Goal: Task Accomplishment & Management: Manage account settings

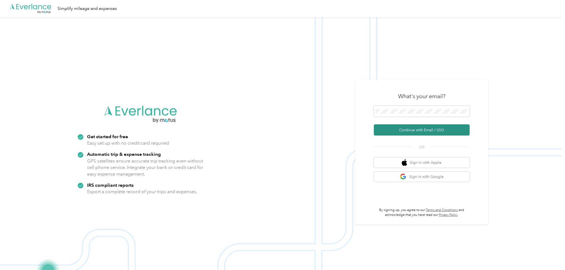
click at [454, 131] on button "Continue with Email / SSO" at bounding box center [422, 129] width 96 height 11
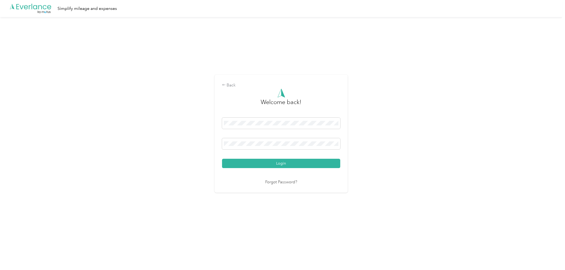
click at [374, 170] on div "Back Welcome back! Login Forgot Password?" at bounding box center [281, 135] width 563 height 237
click at [323, 163] on button "Login" at bounding box center [281, 163] width 118 height 9
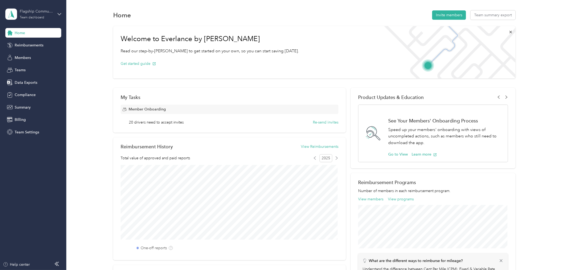
click at [39, 14] on div "Flagship Communities Team dashboard" at bounding box center [36, 14] width 33 height 11
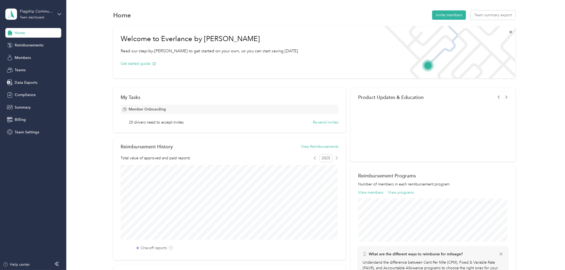
click at [23, 57] on div "Personal dashboard" at bounding box center [61, 55] width 105 height 9
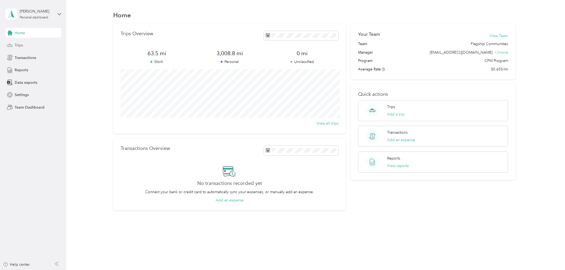
click at [22, 46] on span "Trips" at bounding box center [19, 45] width 8 height 6
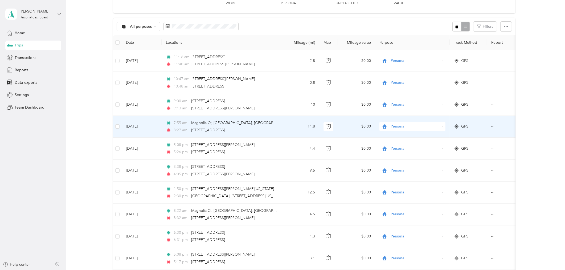
scroll to position [30, 0]
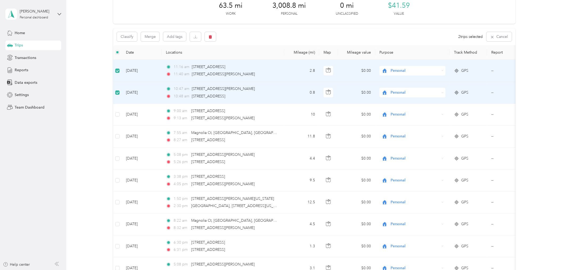
click at [400, 68] on span "Personal" at bounding box center [415, 71] width 49 height 6
click at [400, 78] on span "Flagship Communities" at bounding box center [417, 81] width 49 height 6
click at [398, 92] on span "Personal" at bounding box center [415, 93] width 49 height 6
click at [398, 102] on span "Flagship Communities" at bounding box center [417, 103] width 49 height 6
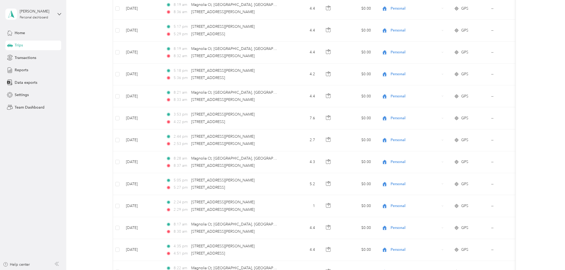
scroll to position [465, 0]
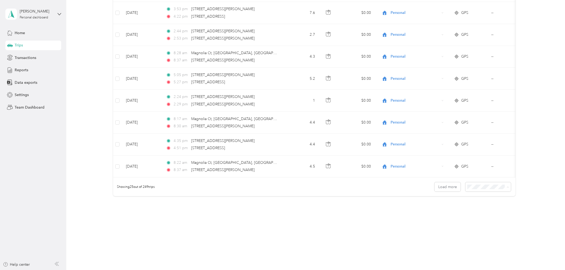
click at [473, 216] on li "100 per load" at bounding box center [487, 214] width 46 height 9
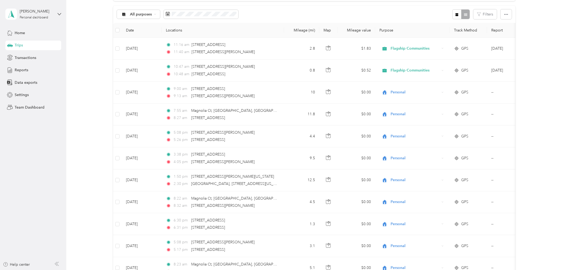
scroll to position [412, 0]
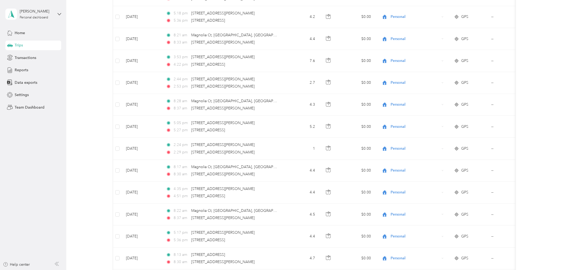
drag, startPoint x: 523, startPoint y: 102, endPoint x: 522, endPoint y: 106, distance: 4.2
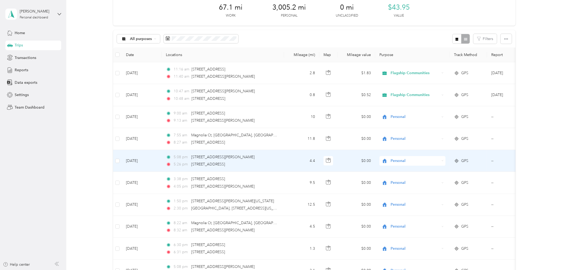
scroll to position [0, 0]
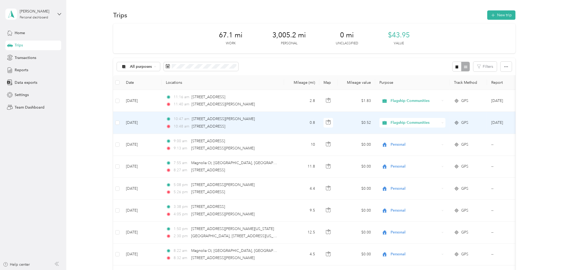
click at [464, 123] on span "GPS" at bounding box center [464, 123] width 7 height 6
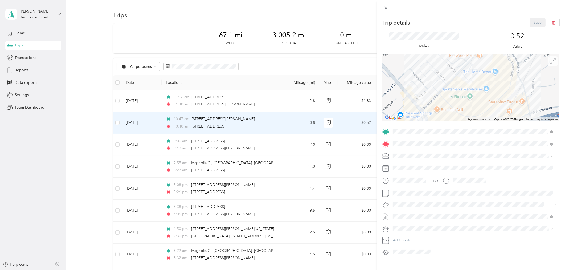
click at [551, 62] on icon at bounding box center [553, 61] width 6 height 6
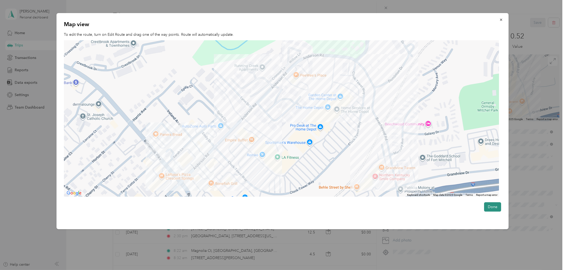
click at [499, 209] on button "Done" at bounding box center [492, 206] width 17 height 9
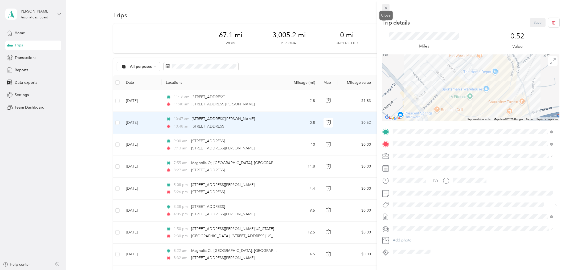
click at [385, 7] on icon at bounding box center [386, 8] width 5 height 5
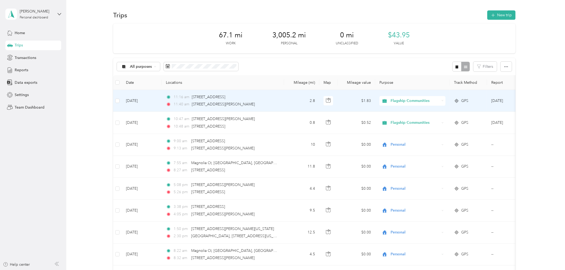
click at [298, 102] on td "2.8" at bounding box center [301, 101] width 35 height 22
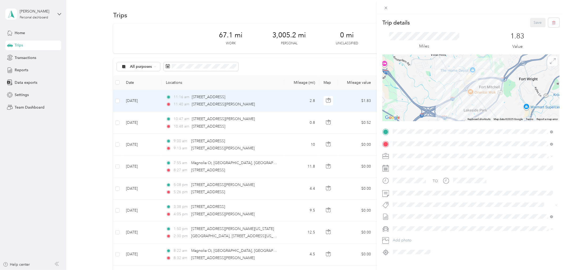
click at [549, 57] on span at bounding box center [553, 61] width 10 height 10
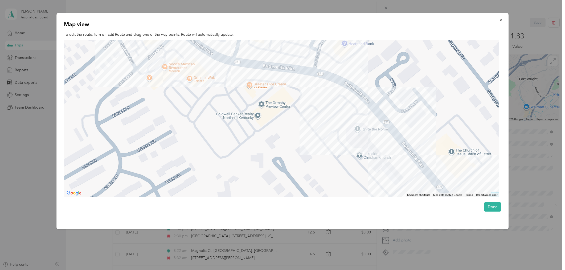
drag, startPoint x: 458, startPoint y: 185, endPoint x: 313, endPoint y: 87, distance: 174.8
click at [311, 91] on div at bounding box center [281, 118] width 435 height 156
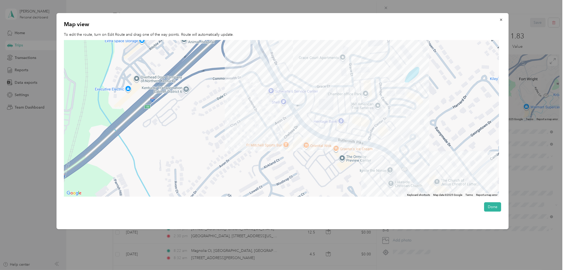
drag, startPoint x: 335, startPoint y: 49, endPoint x: 350, endPoint y: 144, distance: 96.0
click at [349, 142] on div at bounding box center [281, 118] width 435 height 156
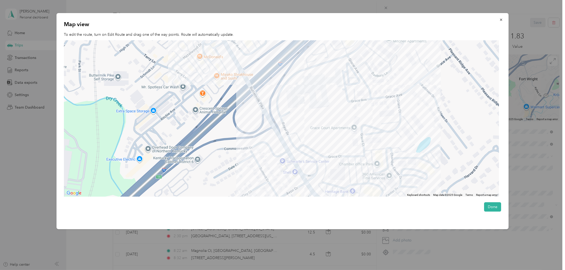
drag, startPoint x: 327, startPoint y: 74, endPoint x: 359, endPoint y: 145, distance: 78.0
click at [359, 145] on div at bounding box center [281, 118] width 435 height 156
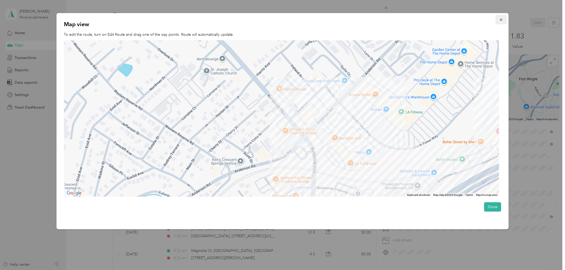
click at [500, 18] on button "button" at bounding box center [501, 19] width 11 height 9
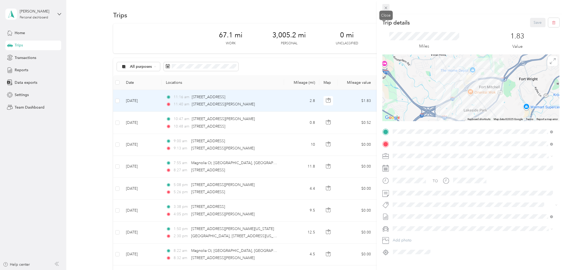
click at [384, 7] on icon at bounding box center [386, 8] width 5 height 5
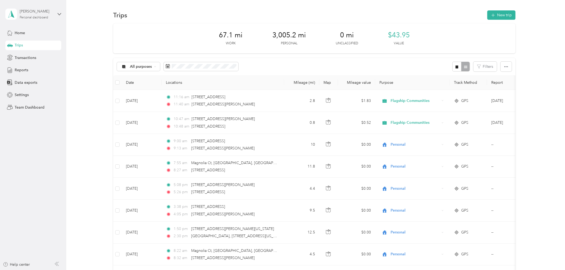
click at [46, 16] on div "Personal dashboard" at bounding box center [34, 17] width 29 height 3
click at [50, 42] on div "Team dashboard" at bounding box center [61, 43] width 105 height 9
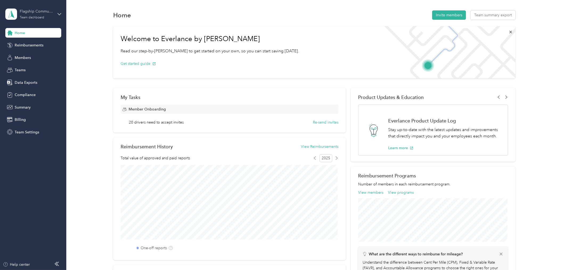
click at [25, 19] on div "Team dashboard" at bounding box center [32, 17] width 25 height 3
click at [20, 65] on div "Log out" at bounding box center [20, 68] width 21 height 6
